Goal: Information Seeking & Learning: Learn about a topic

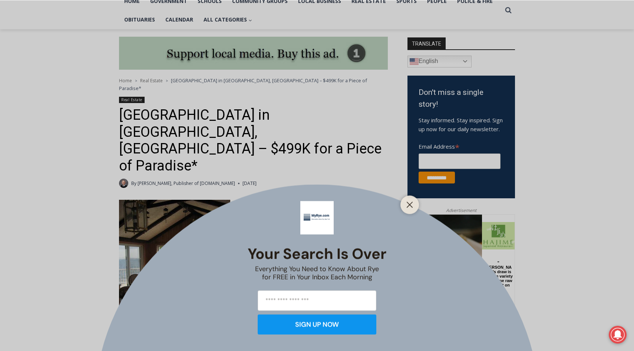
scroll to position [170, 0]
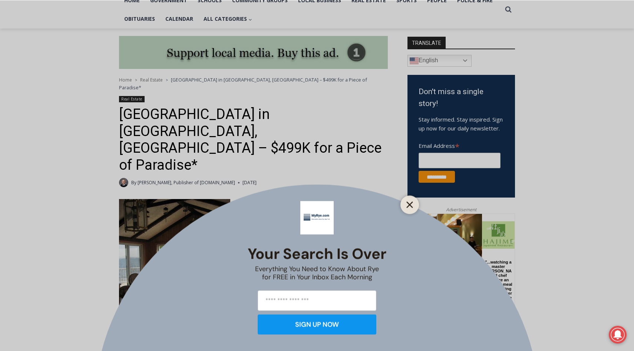
click at [408, 208] on button "Close" at bounding box center [410, 205] width 10 height 10
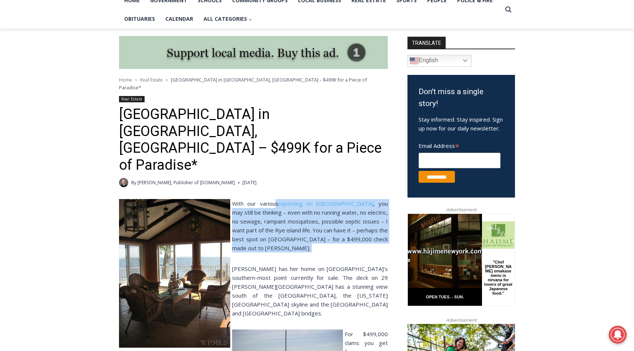
drag, startPoint x: 273, startPoint y: 163, endPoint x: 314, endPoint y: 218, distance: 68.8
click at [314, 218] on div "With our various reporting on Hen Island , you may still be thinking – even wit…" at bounding box center [253, 346] width 269 height 294
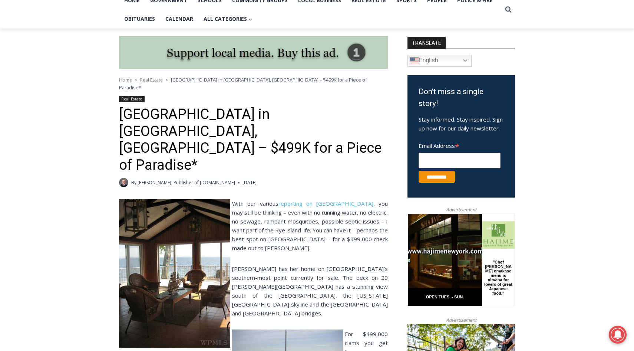
click at [299, 199] on p "With our various reporting on Hen Island , you may still be thinking – even wit…" at bounding box center [253, 225] width 269 height 53
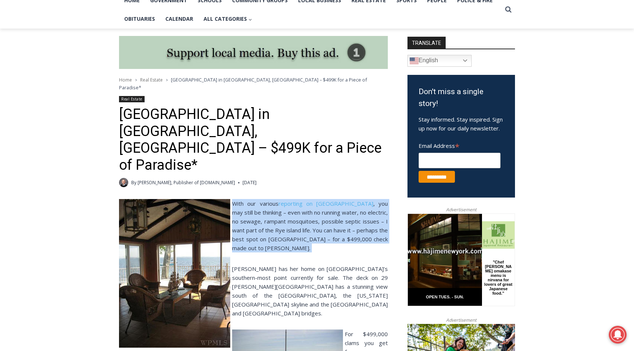
click at [299, 199] on p "With our various reporting on Hen Island , you may still be thinking – even wit…" at bounding box center [253, 225] width 269 height 53
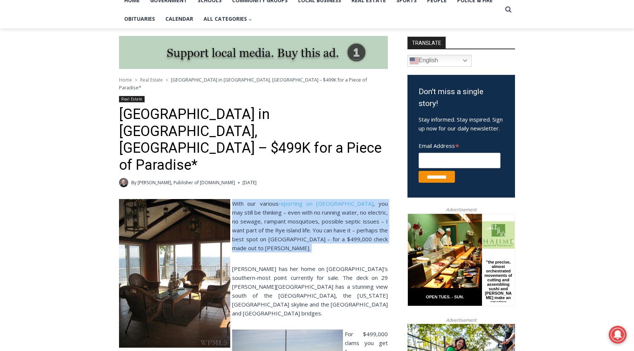
click at [299, 199] on p "With our various reporting on Hen Island , you may still be thinking – even wit…" at bounding box center [253, 225] width 269 height 53
drag, startPoint x: 299, startPoint y: 198, endPoint x: 232, endPoint y: 161, distance: 76.7
click at [232, 199] on p "With our various reporting on Hen Island , you may still be thinking – even wit…" at bounding box center [253, 225] width 269 height 53
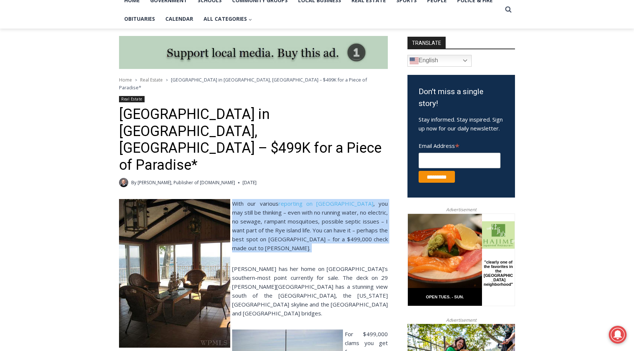
drag, startPoint x: 232, startPoint y: 161, endPoint x: 305, endPoint y: 217, distance: 92.1
click at [306, 217] on div "With our various reporting on Hen Island , you may still be thinking – even wit…" at bounding box center [253, 346] width 269 height 294
click at [305, 217] on div "With our various reporting on Hen Island , you may still be thinking – even wit…" at bounding box center [253, 346] width 269 height 294
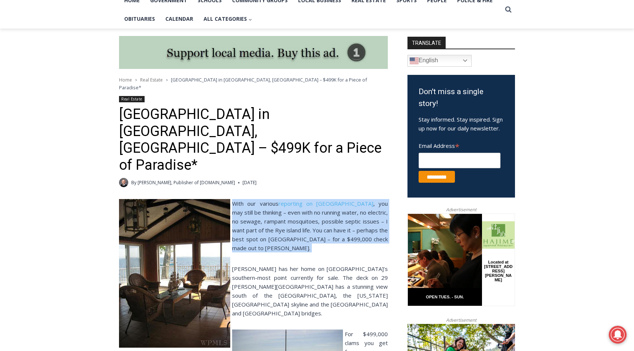
drag, startPoint x: 298, startPoint y: 212, endPoint x: 231, endPoint y: 164, distance: 82.2
click at [231, 199] on div "With our various reporting on Hen Island , you may still be thinking – even wit…" at bounding box center [253, 346] width 269 height 294
click at [231, 199] on p "With our various reporting on Hen Island , you may still be thinking – even wit…" at bounding box center [253, 225] width 269 height 53
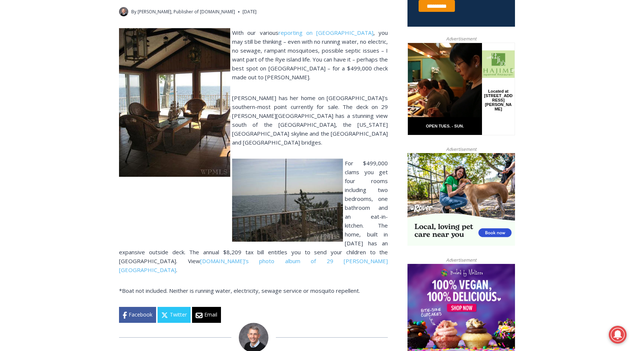
scroll to position [340, 0]
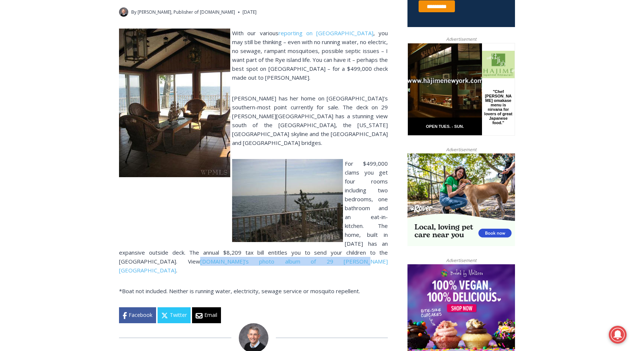
click at [149, 76] on img at bounding box center [174, 103] width 111 height 149
